Goal: Information Seeking & Learning: Check status

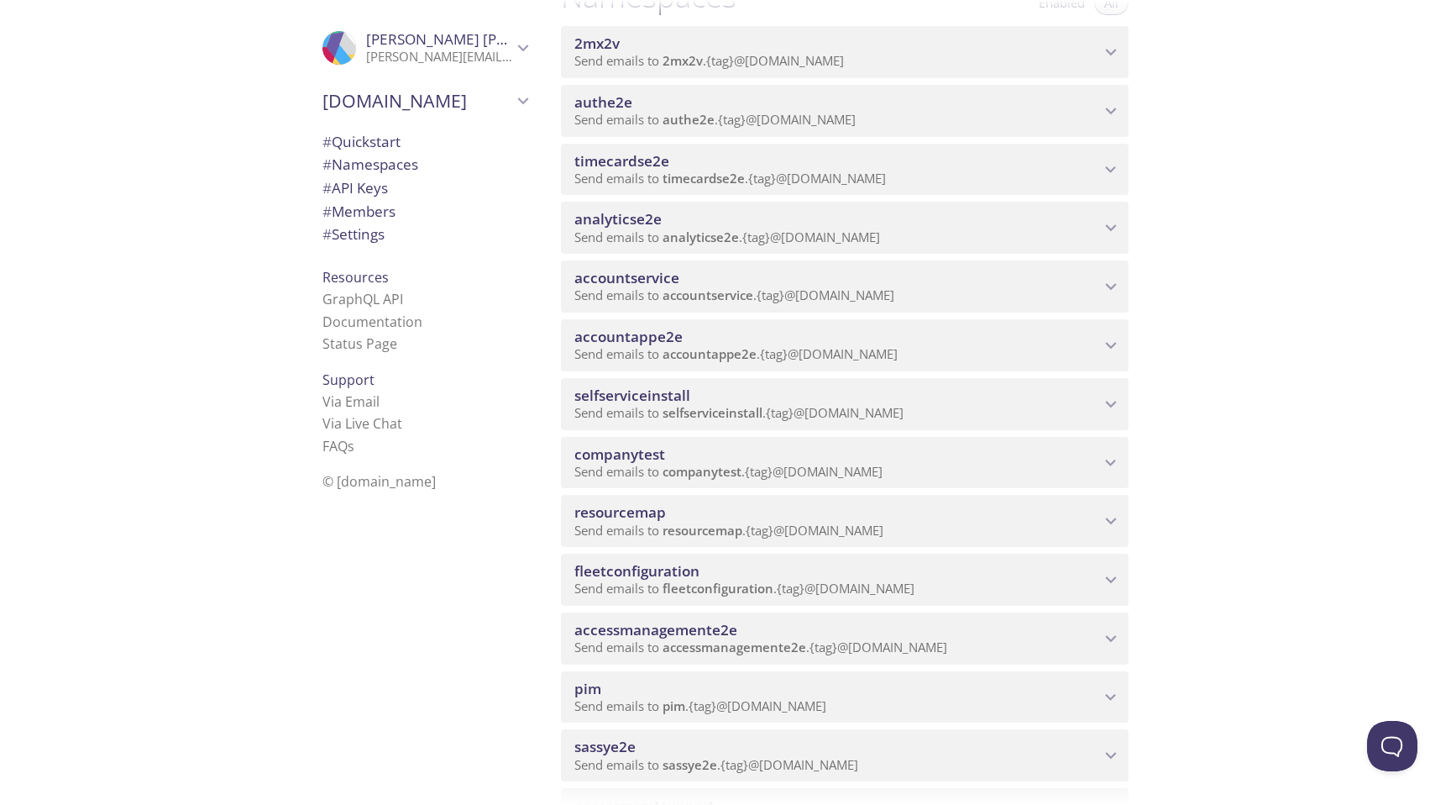
scroll to position [245, 0]
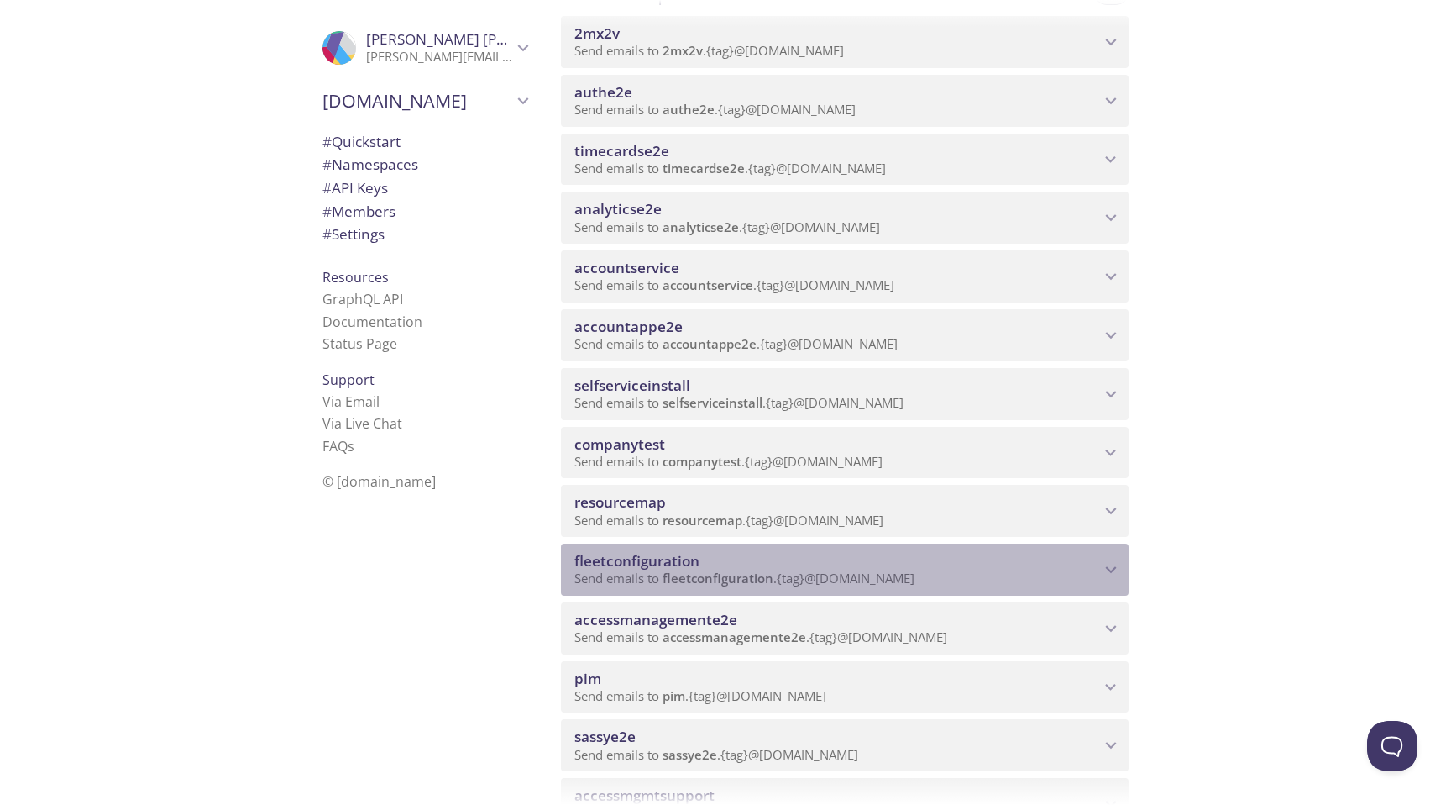
click at [767, 569] on span "fleetconfiguration" at bounding box center [838, 561] width 526 height 18
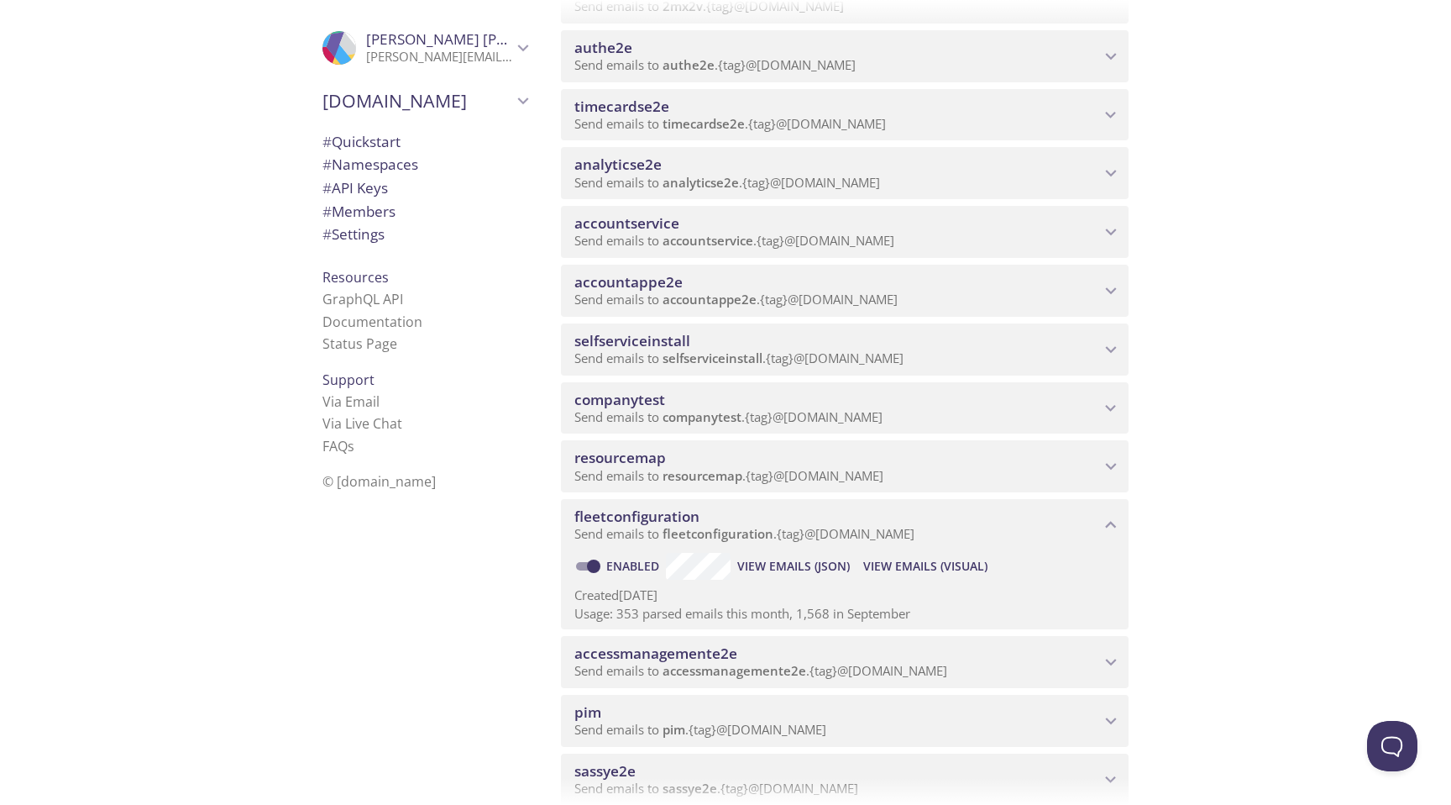
scroll to position [358, 0]
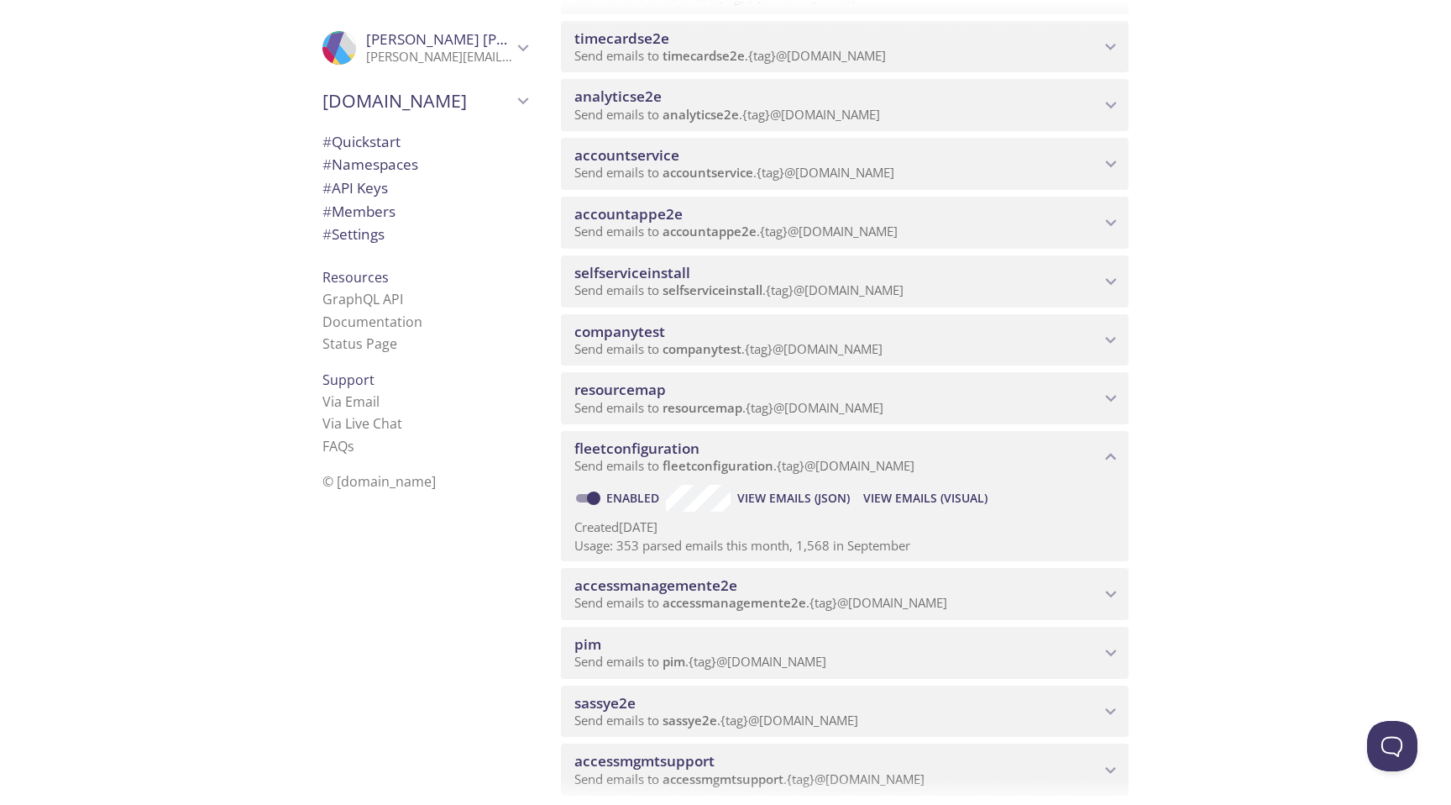
click at [893, 496] on span "View Emails (Visual)" at bounding box center [925, 498] width 124 height 20
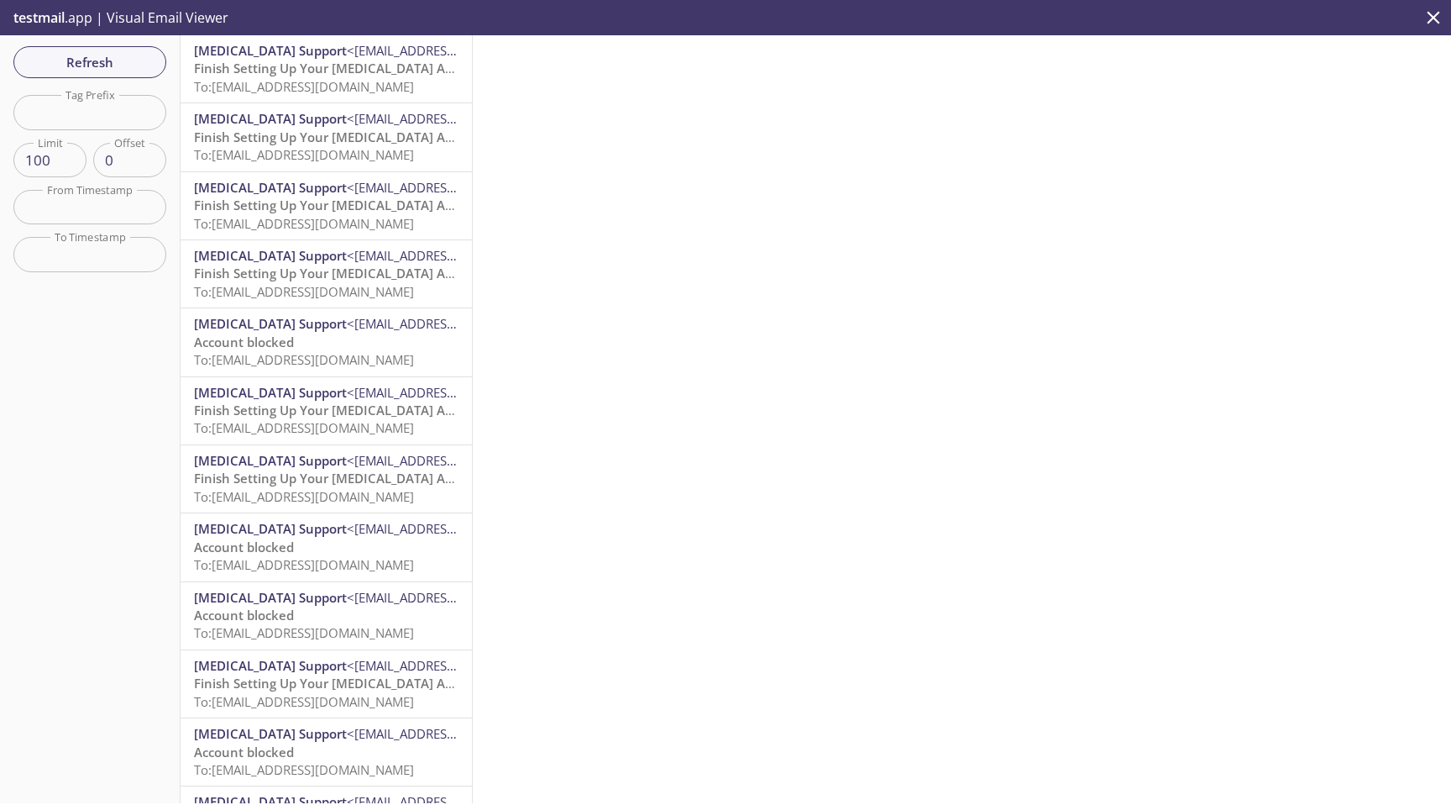
click at [365, 89] on span "To: fleetconfiguration.gzwsd3owpjwahwfexkood@inbox.testmail.app" at bounding box center [304, 86] width 220 height 17
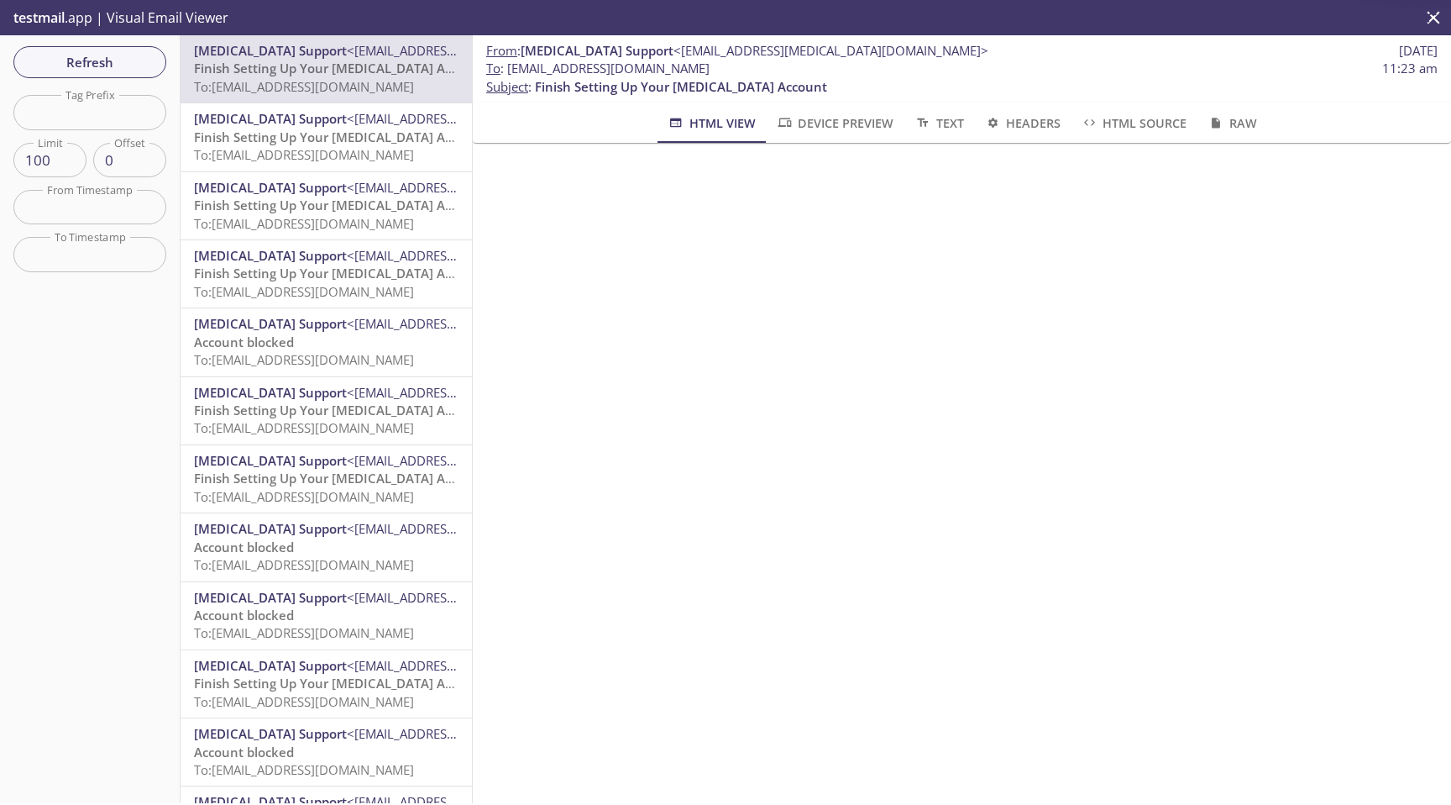
scroll to position [85, 0]
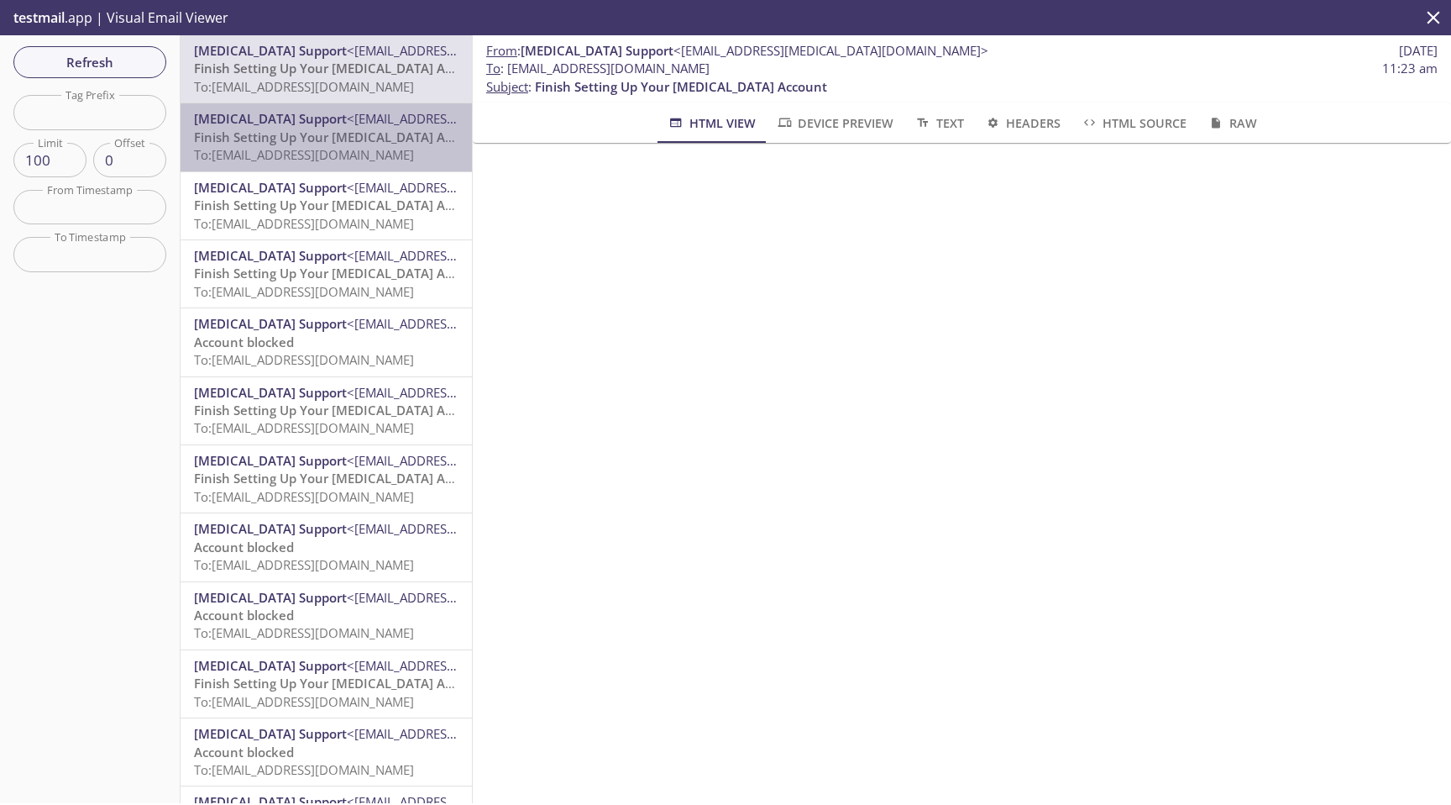
click at [357, 155] on span "To: fleetconfiguration.4o8sttsacmkeeqwy7p1v7@inbox.testmail.app" at bounding box center [304, 154] width 220 height 17
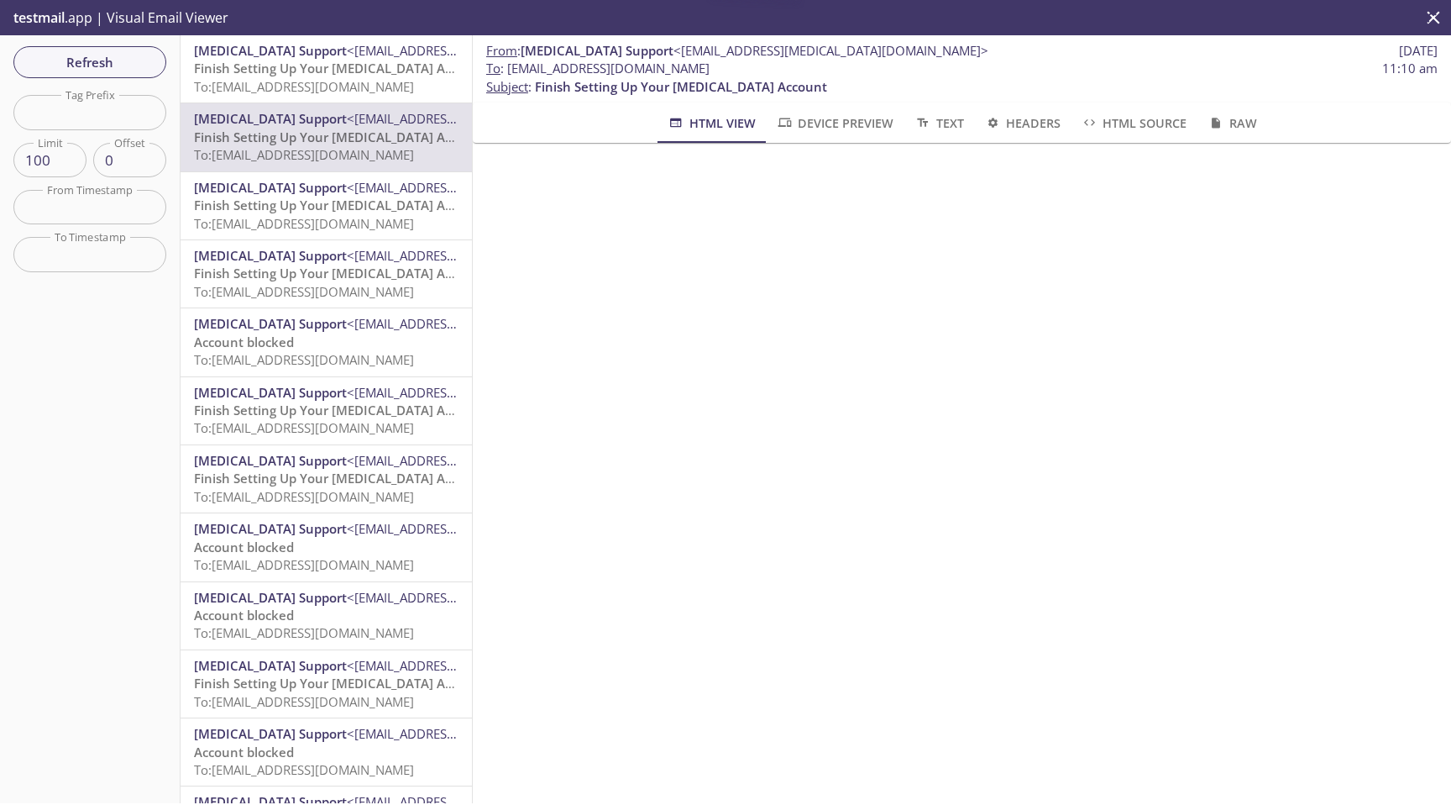
click at [352, 218] on span "To: [EMAIL_ADDRESS][DOMAIN_NAME]" at bounding box center [304, 223] width 220 height 17
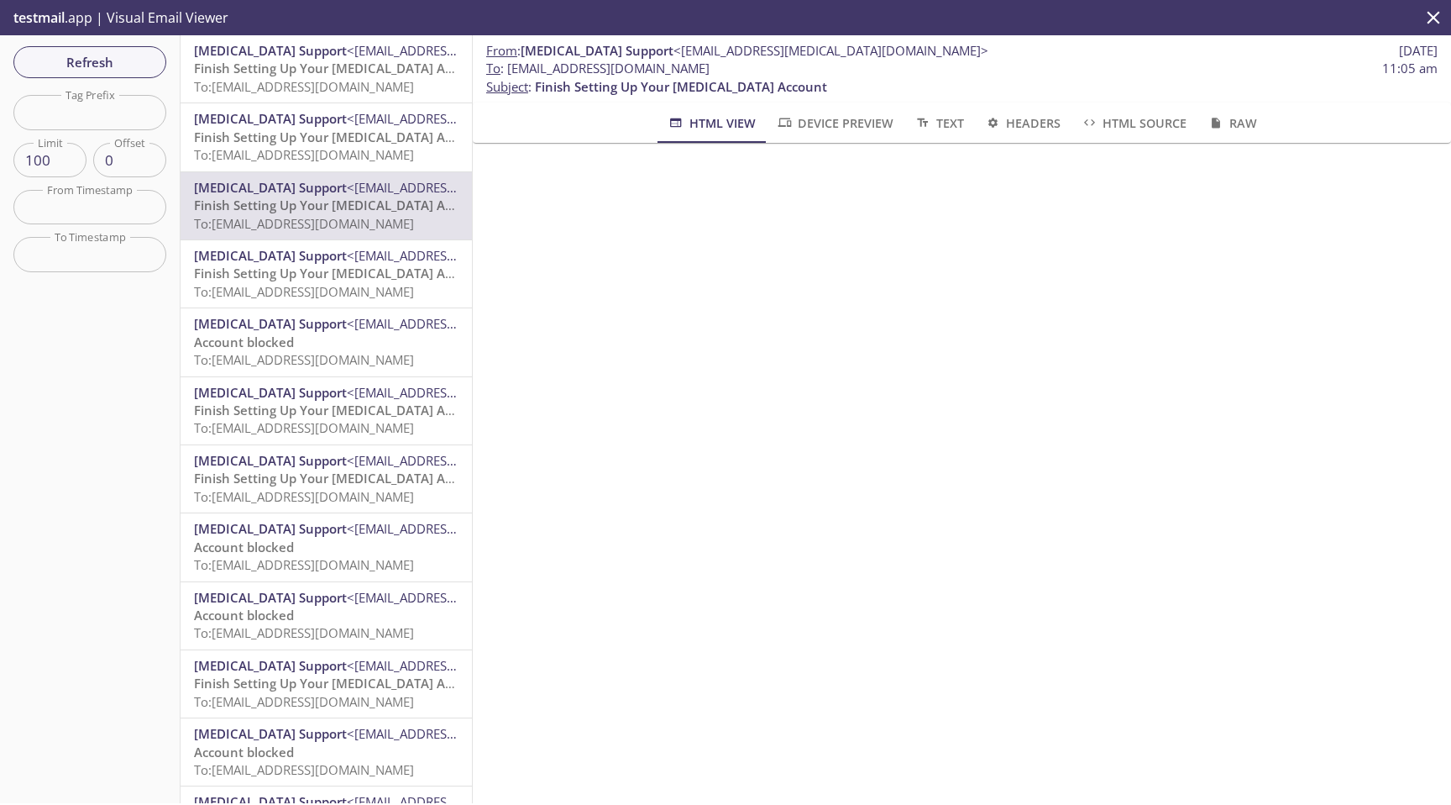
click at [349, 81] on span "To: fleetconfiguration.gzwsd3owpjwahwfexkood@inbox.testmail.app" at bounding box center [304, 86] width 220 height 17
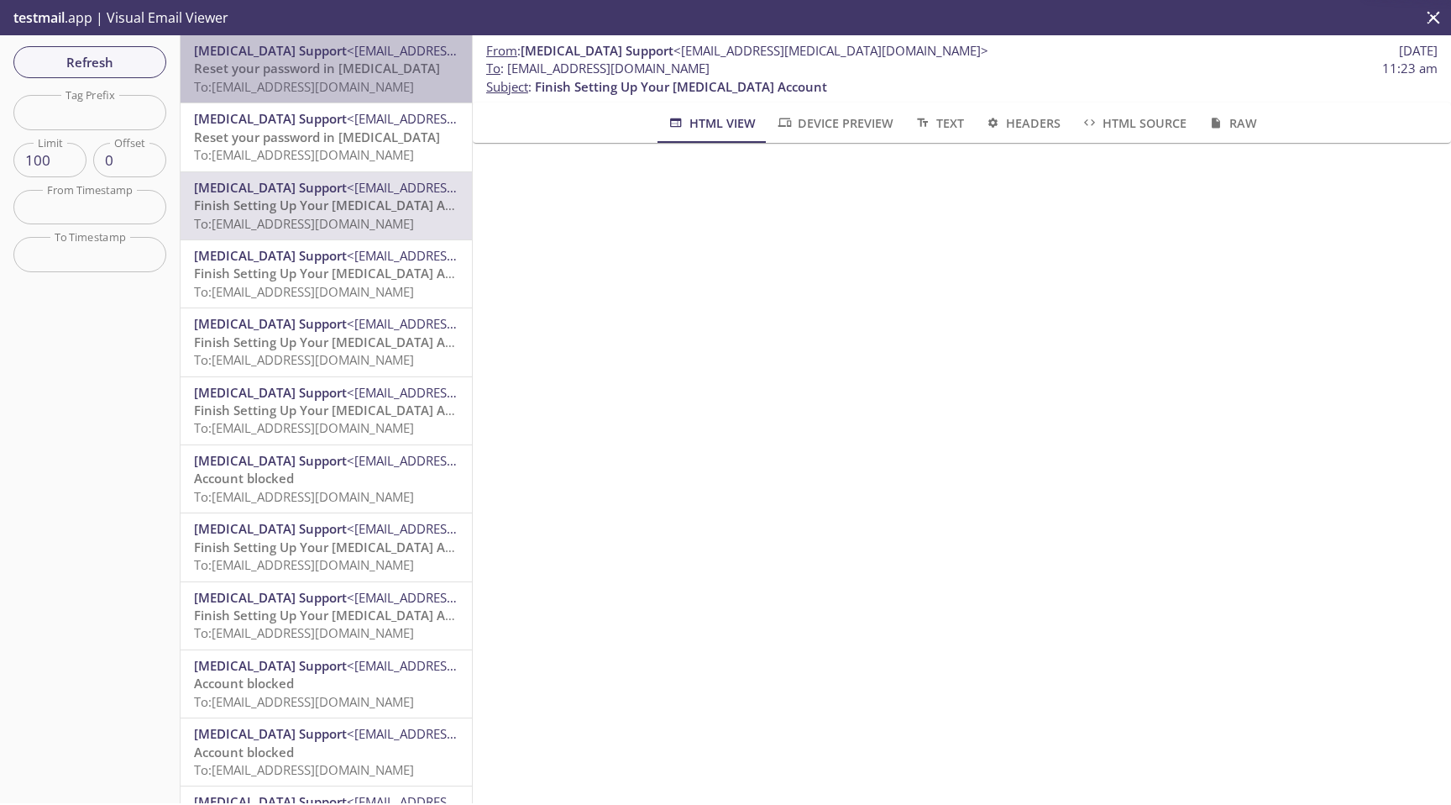
click at [349, 81] on span "To: [EMAIL_ADDRESS][DOMAIN_NAME]" at bounding box center [304, 86] width 220 height 17
